Goal: Task Accomplishment & Management: Use online tool/utility

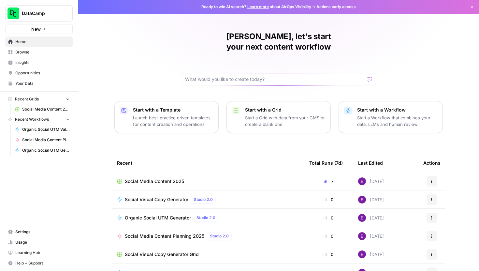
click at [149, 178] on span "Social Media Content 2025" at bounding box center [154, 181] width 59 height 7
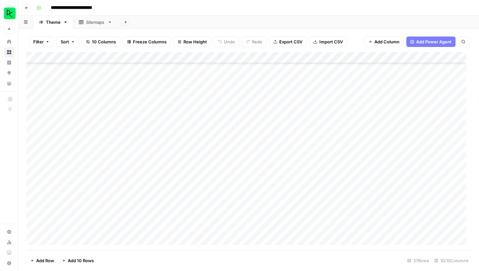
scroll to position [239, 0]
click at [71, 240] on div "Add Column" at bounding box center [248, 151] width 445 height 198
click at [74, 238] on div "Add Column" at bounding box center [248, 151] width 445 height 198
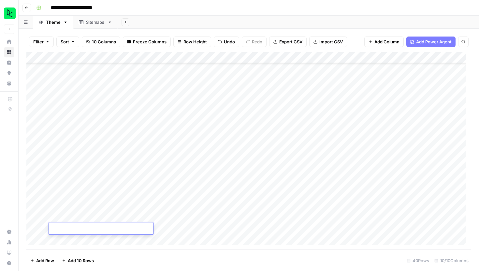
click at [74, 238] on div "Add Column" at bounding box center [248, 151] width 445 height 198
click at [77, 184] on div "Add Column" at bounding box center [248, 151] width 445 height 198
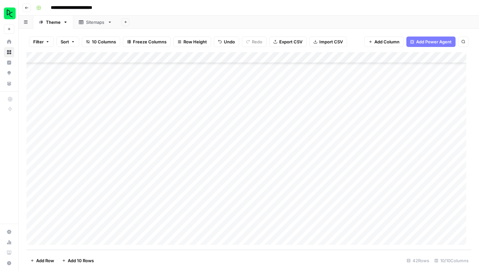
click at [77, 184] on div "Add Column" at bounding box center [248, 151] width 445 height 198
click at [268, 258] on footer "Add Row Add 10 Rows 42 Rows 10/10 Columns" at bounding box center [248, 260] width 445 height 21
click at [84, 184] on div "Add Column" at bounding box center [248, 151] width 445 height 198
click at [189, 258] on footer "Add Row Add 10 Rows 42 Rows 10/10 Columns" at bounding box center [248, 260] width 445 height 21
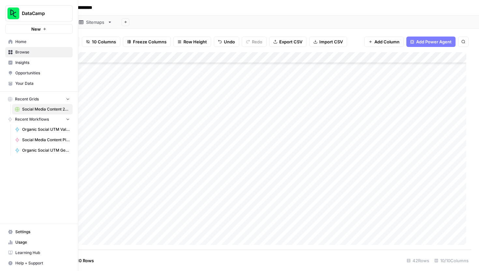
click at [9, 29] on button "New" at bounding box center [39, 29] width 68 height 10
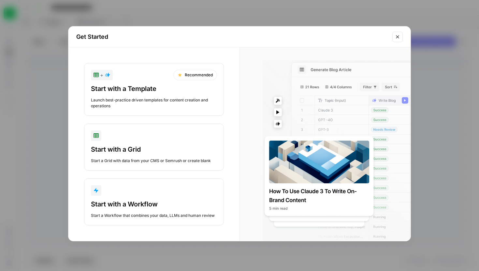
click at [398, 38] on icon "Close modal" at bounding box center [397, 36] width 5 height 5
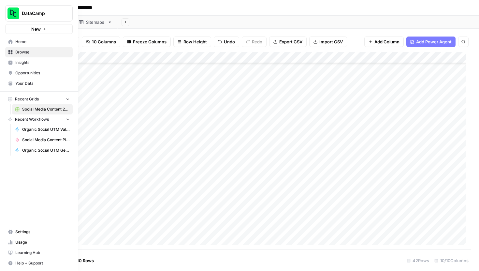
click at [36, 37] on link "Home" at bounding box center [39, 42] width 68 height 10
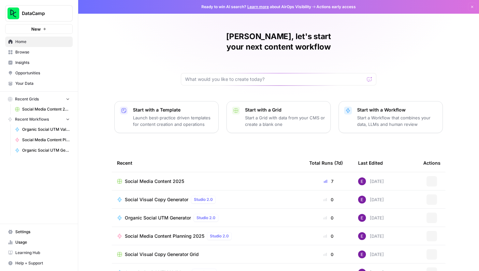
click at [43, 31] on button "New" at bounding box center [39, 29] width 68 height 10
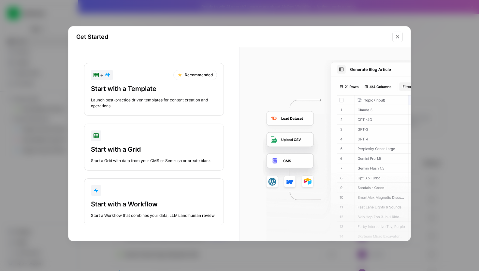
click at [163, 145] on div "Start with a Grid" at bounding box center [154, 149] width 126 height 9
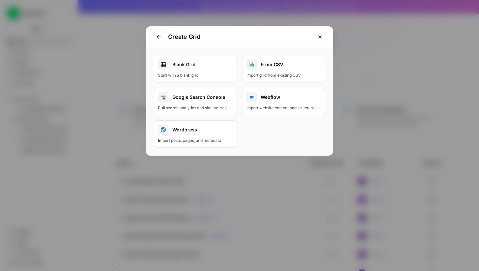
click at [208, 67] on div "Blank Grid" at bounding box center [195, 64] width 75 height 10
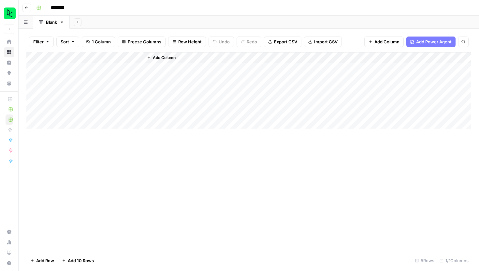
click at [89, 57] on div "Add Column" at bounding box center [248, 90] width 445 height 77
click at [191, 160] on div "Add Column" at bounding box center [248, 151] width 445 height 198
click at [109, 55] on div "Add Column" at bounding box center [248, 90] width 445 height 77
click at [109, 55] on div at bounding box center [96, 58] width 94 height 13
click at [79, 71] on input "Title" at bounding box center [88, 73] width 66 height 7
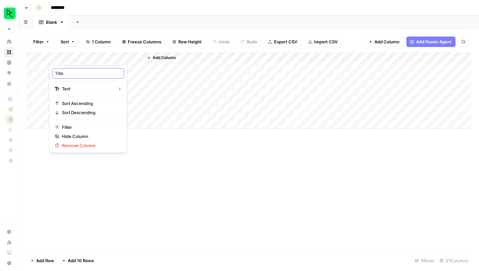
click at [79, 71] on input "Title" at bounding box center [88, 73] width 66 height 7
click at [98, 58] on div "Add Column" at bounding box center [248, 90] width 445 height 77
click at [98, 58] on div at bounding box center [96, 58] width 94 height 13
click at [82, 73] on input "Title" at bounding box center [88, 73] width 66 height 7
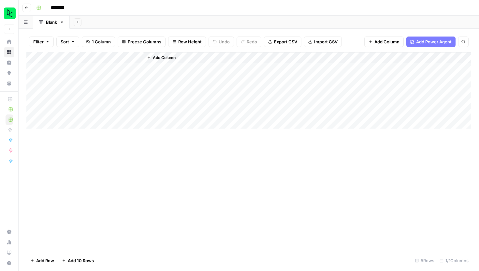
click at [168, 61] on button "Add Column" at bounding box center [161, 57] width 34 height 8
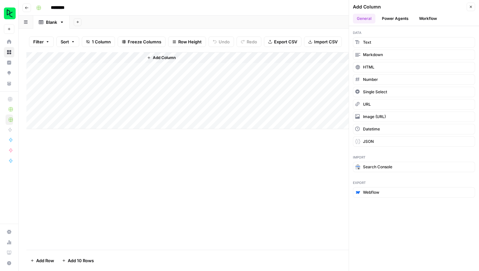
click at [429, 22] on button "Workflow" at bounding box center [429, 19] width 26 height 10
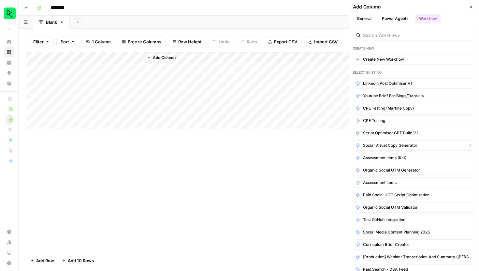
click at [397, 146] on span "Social Visual Copy Generator" at bounding box center [390, 146] width 54 height 6
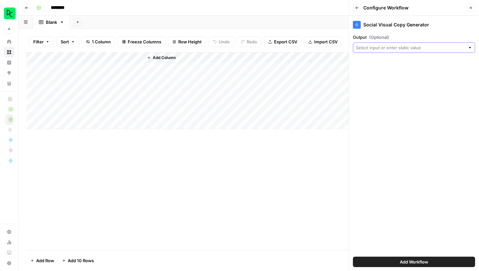
click at [399, 45] on input "Output (Optional)" at bounding box center [410, 47] width 109 height 7
click at [375, 83] on span "Title" at bounding box center [413, 83] width 109 height 7
type input "Title"
click at [391, 47] on input "Output (Optional)" at bounding box center [409, 47] width 107 height 7
click at [373, 65] on span "Create New Column" at bounding box center [416, 63] width 101 height 7
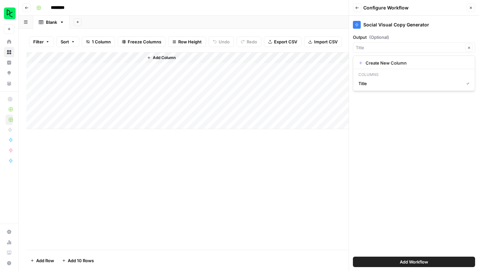
type input "Create New Column"
click at [408, 45] on input "Output (Optional)" at bounding box center [413, 47] width 100 height 7
click at [391, 64] on span "Create New Column" at bounding box center [414, 63] width 96 height 7
type input "Create New Column"
click at [390, 261] on button "Add Workflow" at bounding box center [414, 262] width 122 height 10
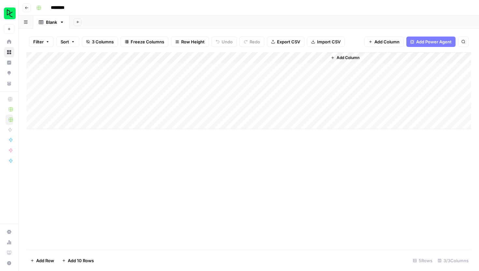
click at [312, 60] on div "Add Column" at bounding box center [248, 90] width 445 height 77
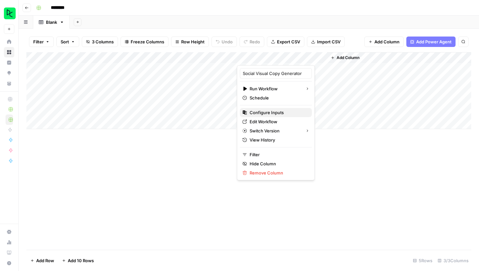
click at [272, 112] on span "Configure Inputs" at bounding box center [278, 112] width 57 height 7
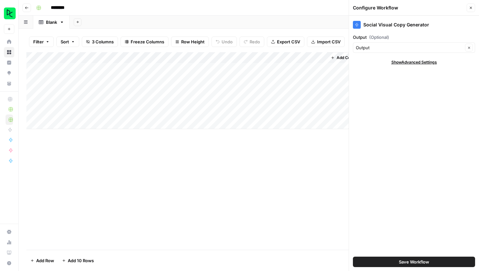
click at [412, 68] on div "Social Visual Copy Generator Output (Optional) Output Clear Show Advanced Setti…" at bounding box center [414, 143] width 130 height 255
click at [416, 61] on span "Show Advanced Settings" at bounding box center [415, 62] width 46 height 6
click at [423, 47] on input "Output (Optional)" at bounding box center [409, 47] width 107 height 7
type input "Output"
click at [436, 32] on div "Social Visual Copy Generator Output (Optional) Output Clear Hide Advanced Setti…" at bounding box center [414, 143] width 130 height 255
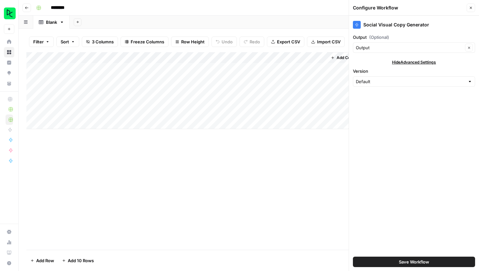
click at [399, 24] on div "Social Visual Copy Generator" at bounding box center [414, 25] width 122 height 8
click at [471, 9] on icon "button" at bounding box center [471, 8] width 4 height 4
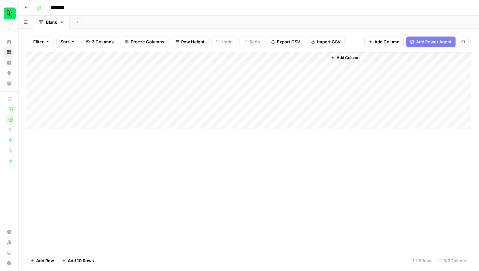
click at [314, 58] on div "Add Column" at bounding box center [248, 90] width 445 height 77
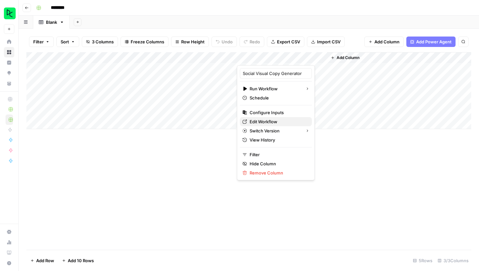
click at [265, 124] on span "Edit Workflow" at bounding box center [278, 121] width 57 height 7
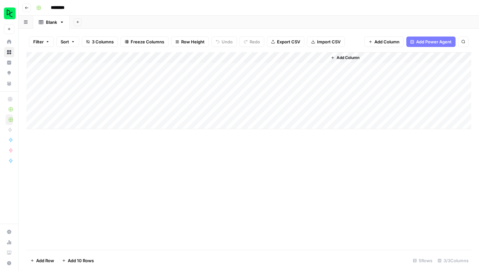
click at [202, 56] on div "Add Column" at bounding box center [248, 90] width 445 height 77
click at [222, 72] on div "Add Column" at bounding box center [248, 90] width 445 height 77
click at [139, 58] on div "Add Column" at bounding box center [248, 90] width 445 height 77
click at [88, 147] on span "Remove Column" at bounding box center [90, 145] width 57 height 7
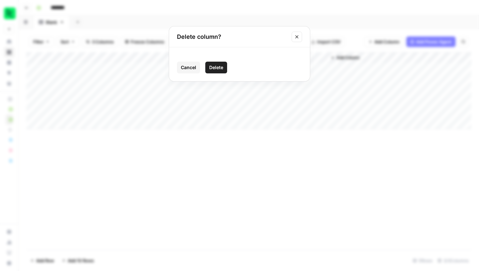
click at [217, 68] on span "Delete" at bounding box center [216, 67] width 14 height 7
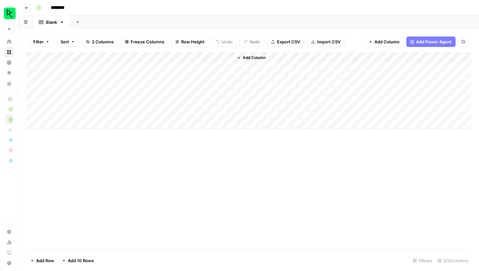
click at [253, 57] on span "Add Column" at bounding box center [254, 58] width 23 height 6
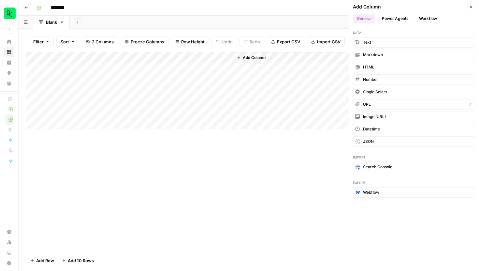
click at [386, 106] on button "URL" at bounding box center [414, 104] width 122 height 10
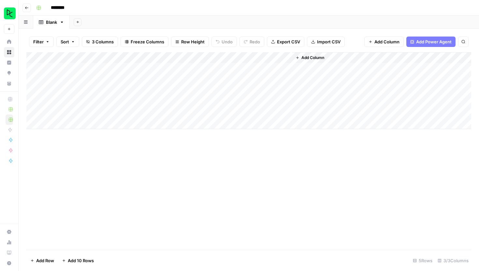
click at [271, 58] on div "Add Column" at bounding box center [248, 90] width 445 height 77
click at [288, 57] on div at bounding box center [262, 58] width 59 height 13
click at [288, 62] on div at bounding box center [262, 58] width 59 height 13
click at [316, 82] on div "Add Column" at bounding box center [381, 90] width 179 height 77
click at [286, 59] on div "Add Column" at bounding box center [248, 90] width 445 height 77
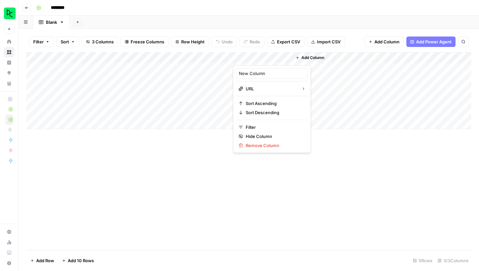
click at [328, 165] on div "Add Column" at bounding box center [248, 151] width 445 height 198
click at [266, 57] on div "Add Column" at bounding box center [248, 90] width 445 height 77
click at [262, 74] on input "New Column" at bounding box center [272, 73] width 66 height 7
type input "Figma Sheet"
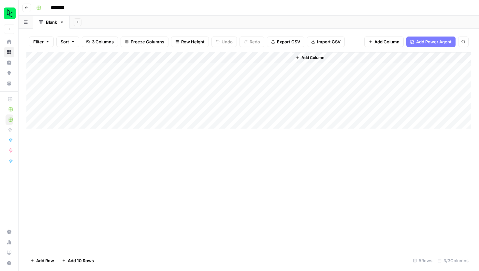
click at [314, 198] on div "Add Column" at bounding box center [248, 151] width 445 height 198
click at [219, 59] on div "Add Column" at bounding box center [248, 90] width 445 height 77
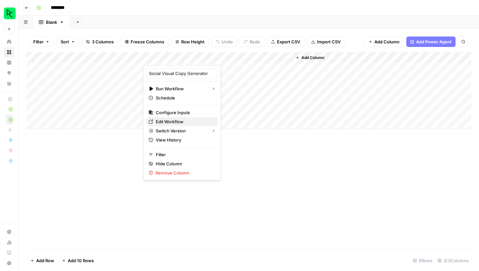
click at [173, 119] on span "Edit Workflow" at bounding box center [184, 121] width 57 height 7
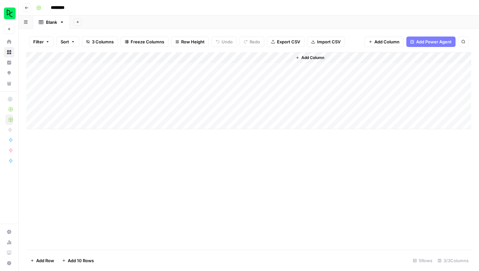
click at [114, 70] on div "Add Column" at bounding box center [248, 90] width 445 height 77
click at [62, 9] on input "********" at bounding box center [66, 8] width 37 height 10
type input "**********"
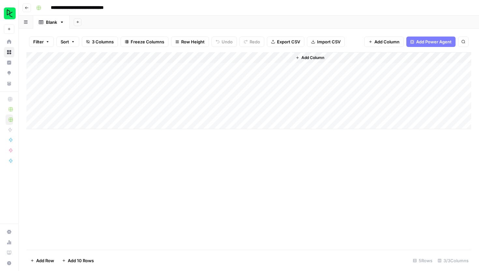
click at [82, 68] on div "Add Column" at bounding box center [248, 90] width 445 height 77
type textarea "**********"
click at [133, 175] on div "Add Column" at bounding box center [248, 151] width 445 height 198
click at [181, 71] on div "Add Column" at bounding box center [248, 90] width 445 height 77
click at [189, 68] on div "Add Column" at bounding box center [248, 90] width 445 height 77
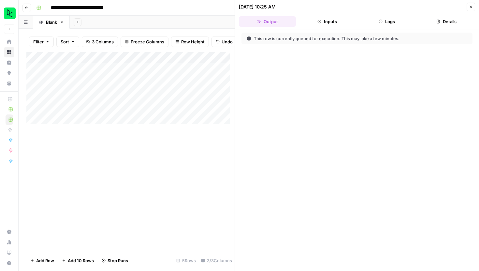
click at [473, 6] on icon "button" at bounding box center [471, 7] width 4 height 4
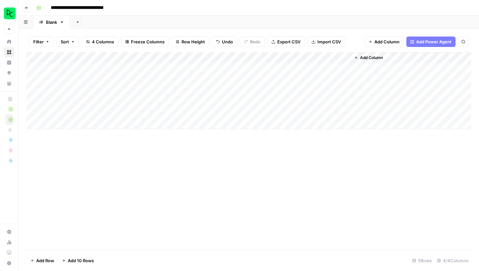
click at [268, 69] on div "Add Column" at bounding box center [248, 90] width 445 height 77
click at [267, 68] on div "Add Column" at bounding box center [248, 90] width 445 height 77
click at [290, 80] on div "Add Column" at bounding box center [248, 90] width 445 height 77
drag, startPoint x: 292, startPoint y: 56, endPoint x: 311, endPoint y: 56, distance: 18.9
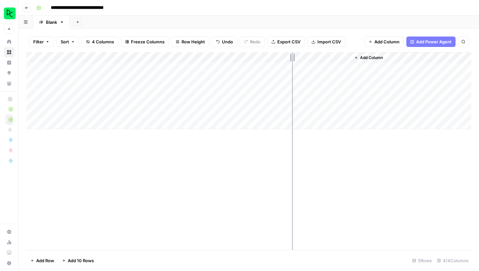
click at [311, 56] on div "Add Column" at bounding box center [248, 90] width 445 height 77
click at [306, 68] on div "Add Column" at bounding box center [248, 90] width 445 height 77
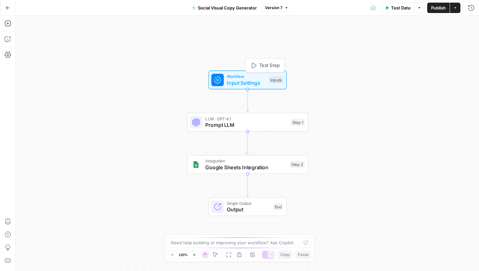
click at [247, 84] on span "Input Settings" at bounding box center [246, 83] width 39 height 8
click at [251, 83] on span "Input Settings" at bounding box center [246, 83] width 39 height 8
